Goal: Find specific page/section: Find specific page/section

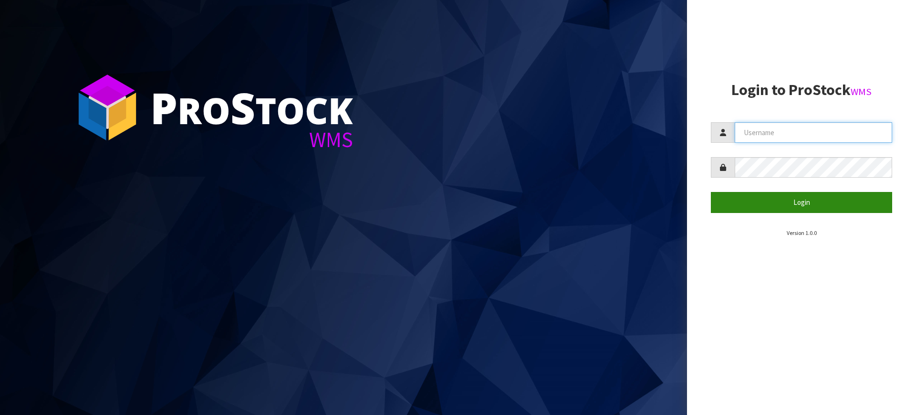
type input "[PERSON_NAME][EMAIL_ADDRESS][DOMAIN_NAME]"
click at [756, 199] on button "Login" at bounding box center [801, 202] width 181 height 21
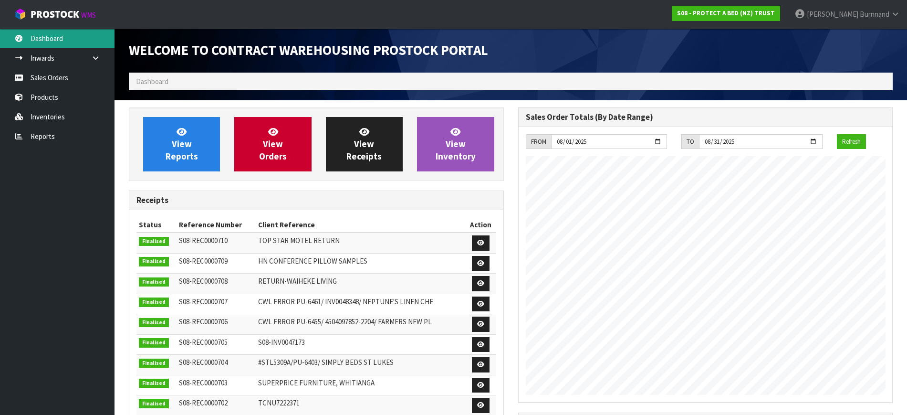
scroll to position [529, 389]
click at [55, 116] on link "Inventories" at bounding box center [57, 117] width 115 height 20
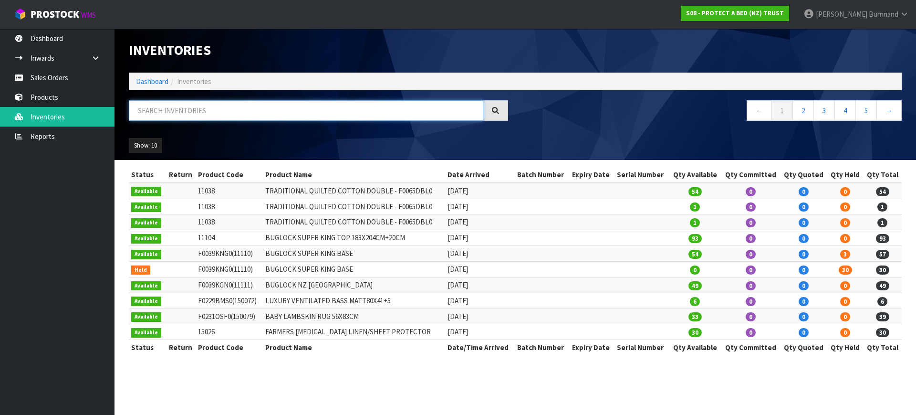
click at [144, 109] on input "text" at bounding box center [306, 110] width 355 height 21
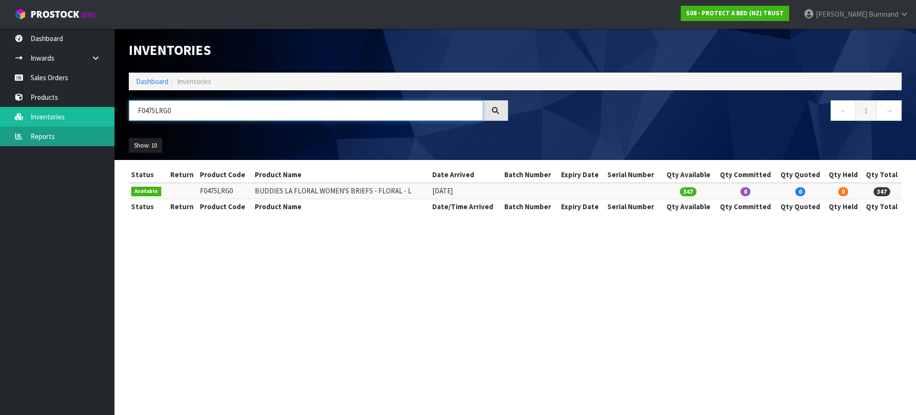
type input "F0475LRG0"
click at [42, 134] on link "Reports" at bounding box center [57, 136] width 115 height 20
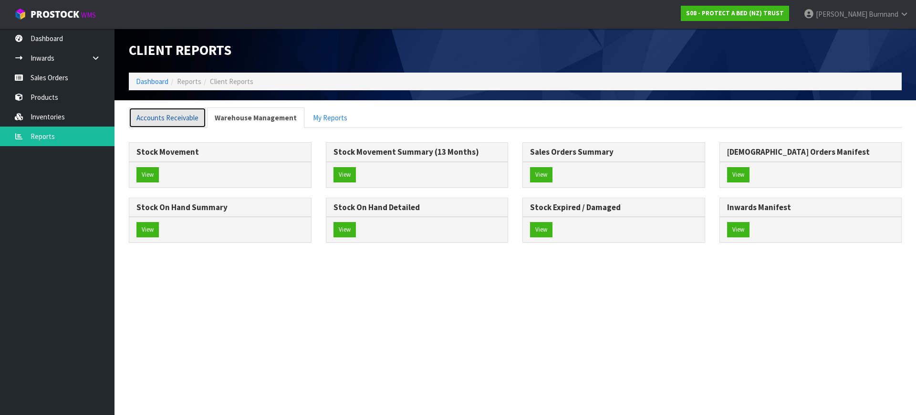
click at [170, 112] on link "Accounts Receivable" at bounding box center [167, 117] width 77 height 21
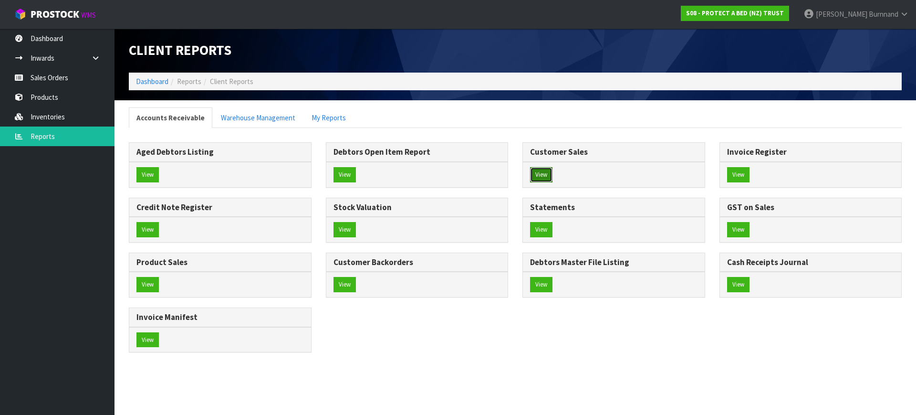
click at [540, 175] on button "View" at bounding box center [541, 174] width 22 height 15
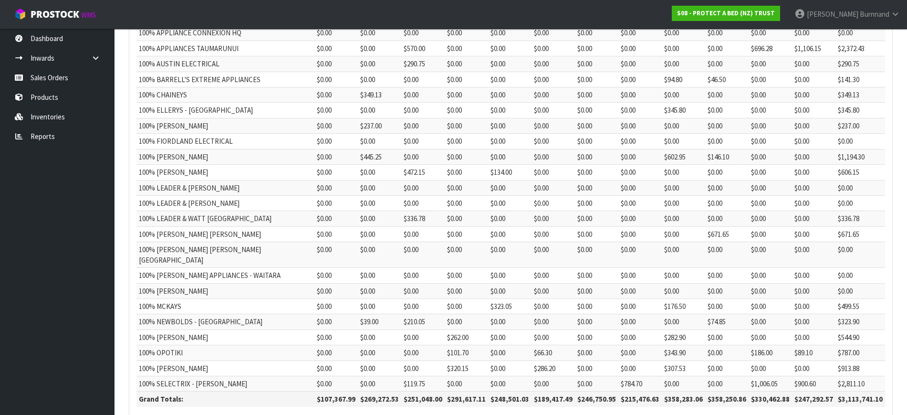
scroll to position [190, 0]
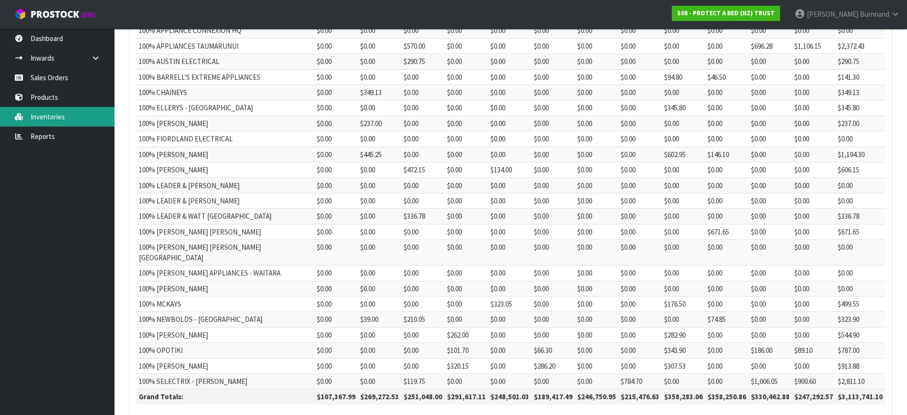
click at [51, 116] on link "Inventories" at bounding box center [57, 117] width 115 height 20
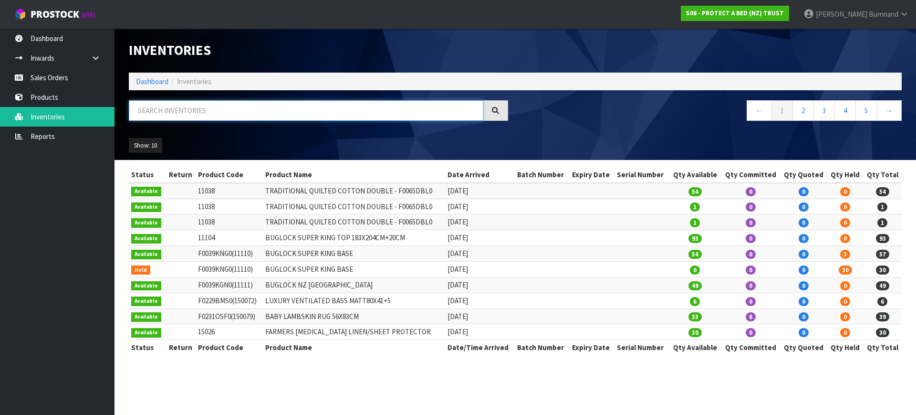
click at [153, 113] on input "text" at bounding box center [306, 110] width 355 height 21
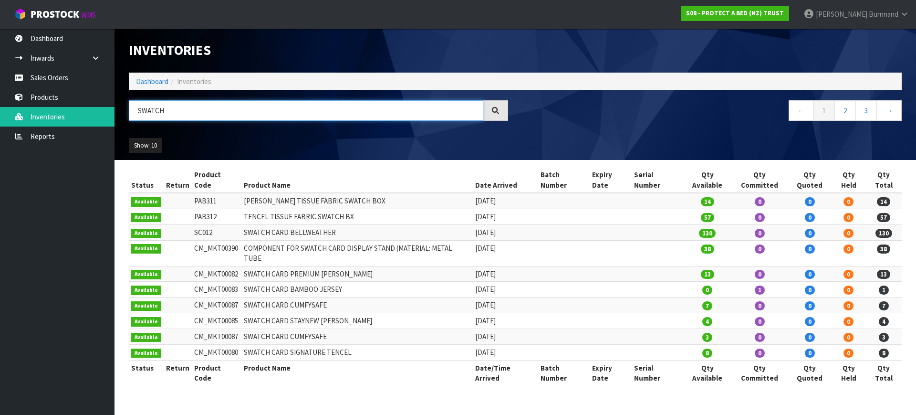
type input "SWATCH"
